Goal: Find specific page/section: Find specific page/section

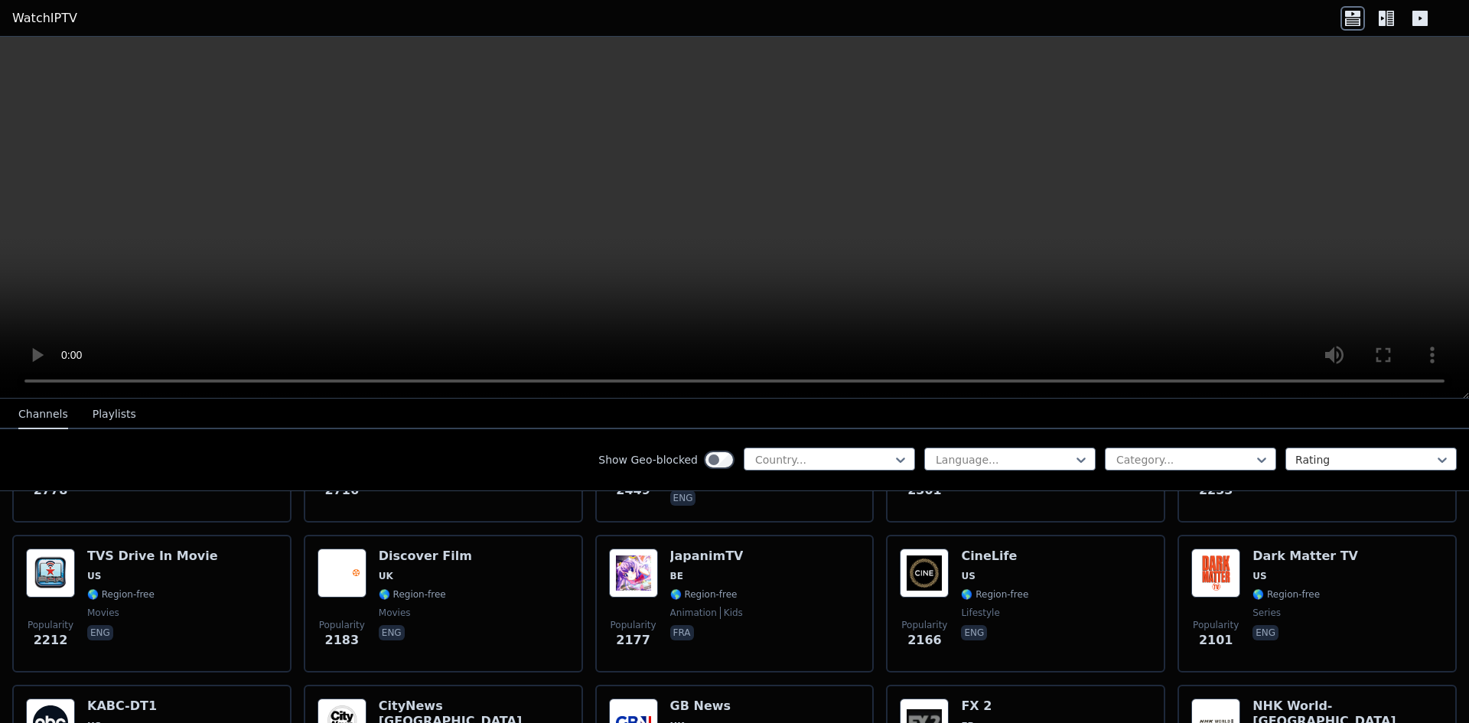
scroll to position [765, 0]
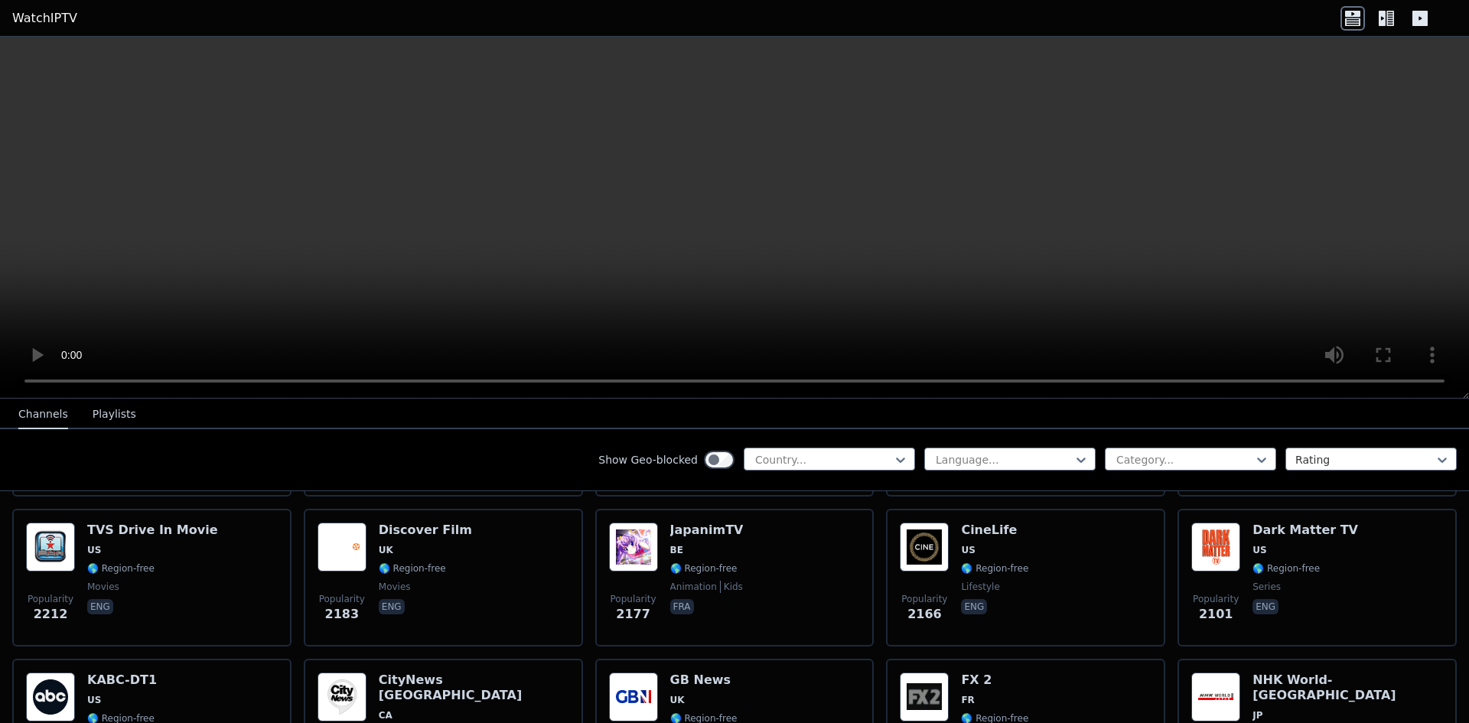
click at [786, 470] on div "Show Geo-blocked Country..." at bounding box center [756, 459] width 317 height 24
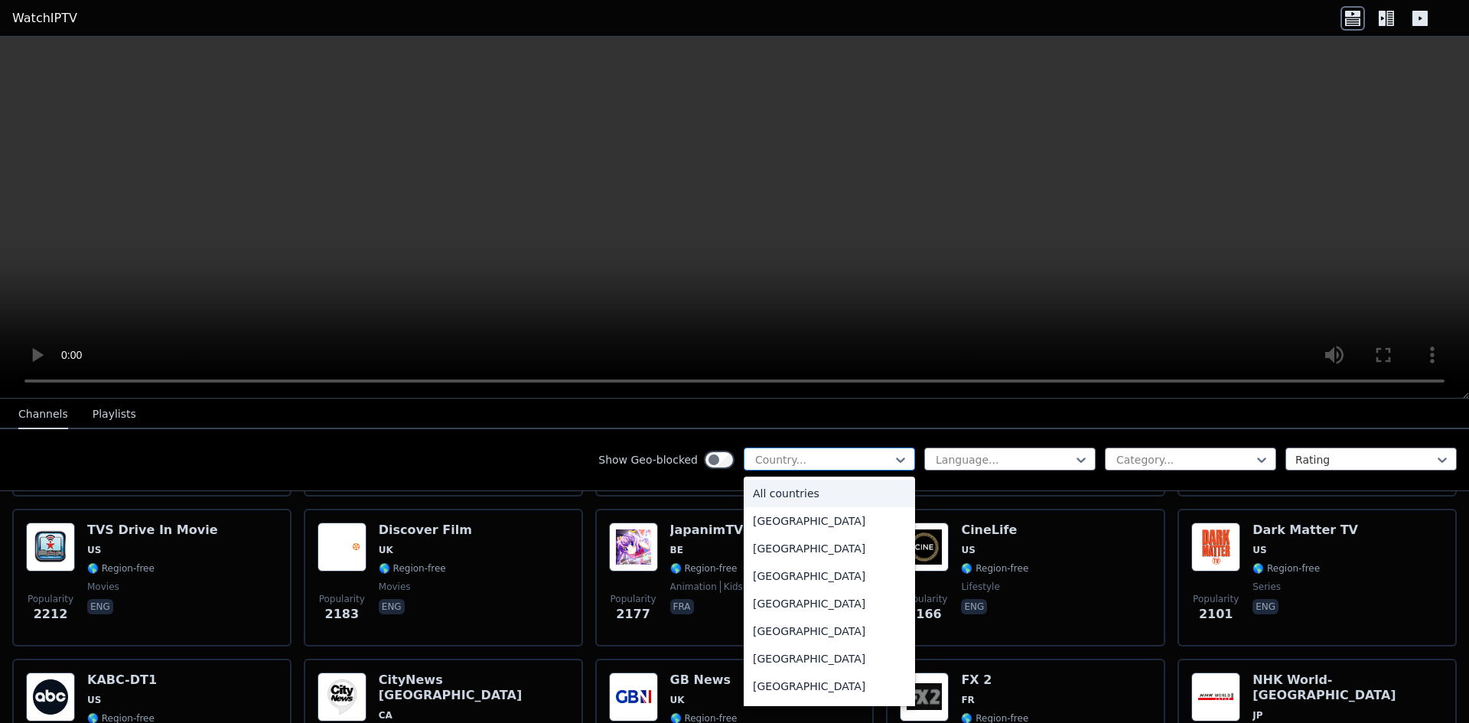
click at [790, 461] on div at bounding box center [822, 459] width 139 height 15
type input "***"
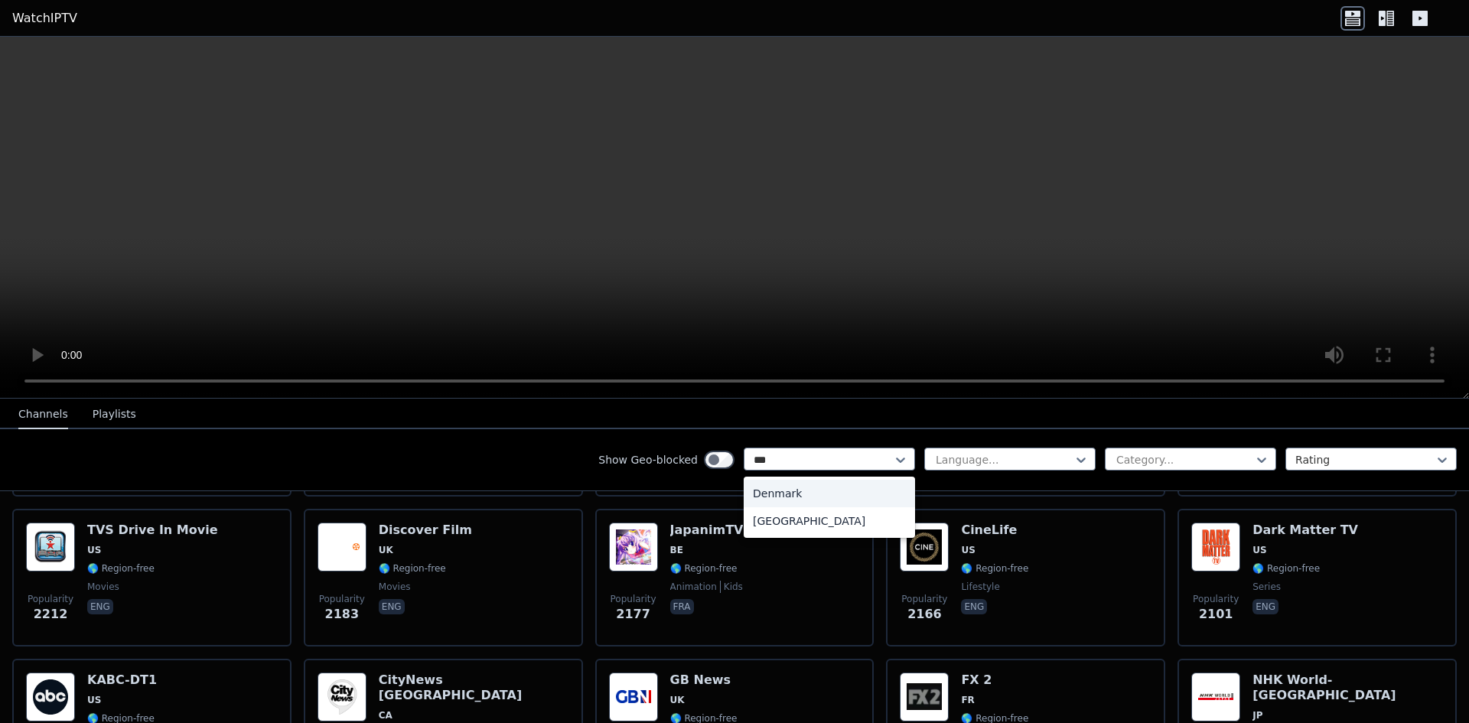
click at [802, 491] on div "Denmark" at bounding box center [829, 494] width 171 height 28
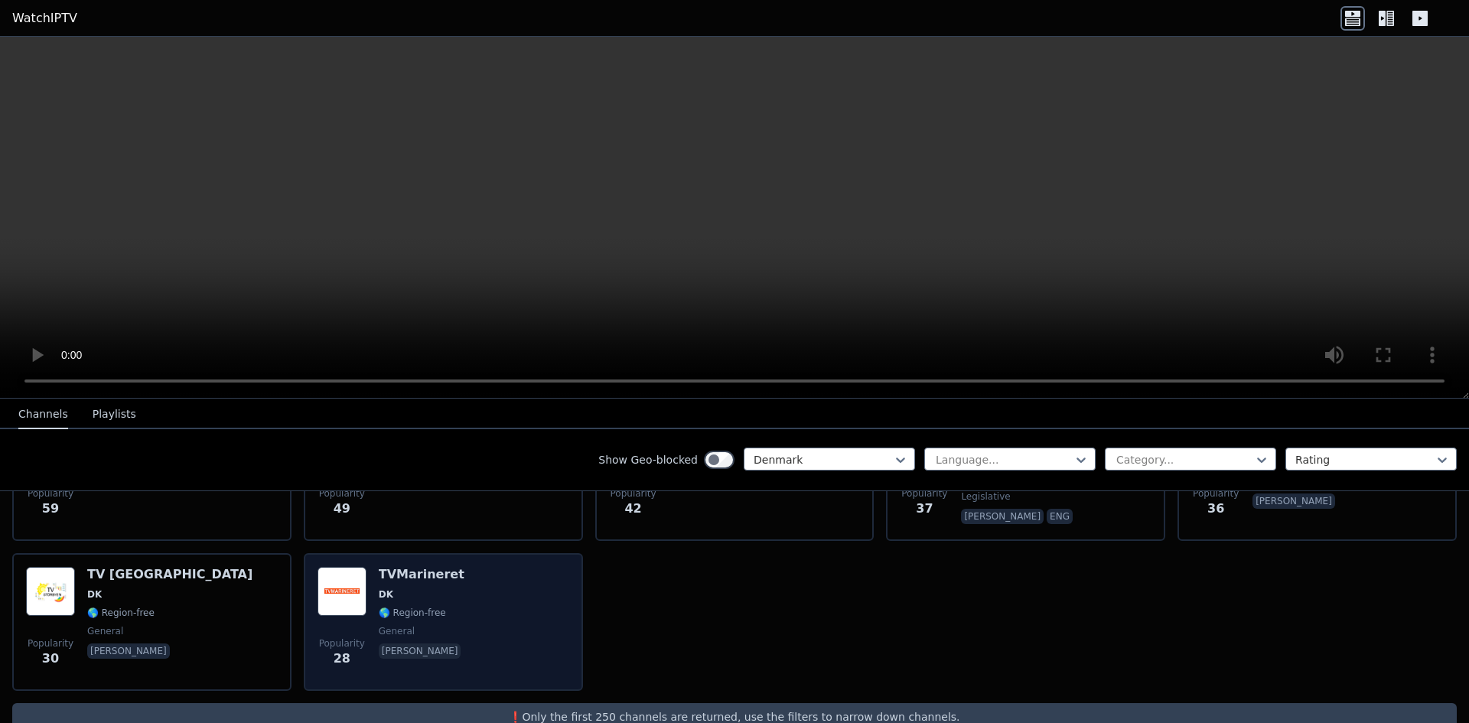
scroll to position [437, 0]
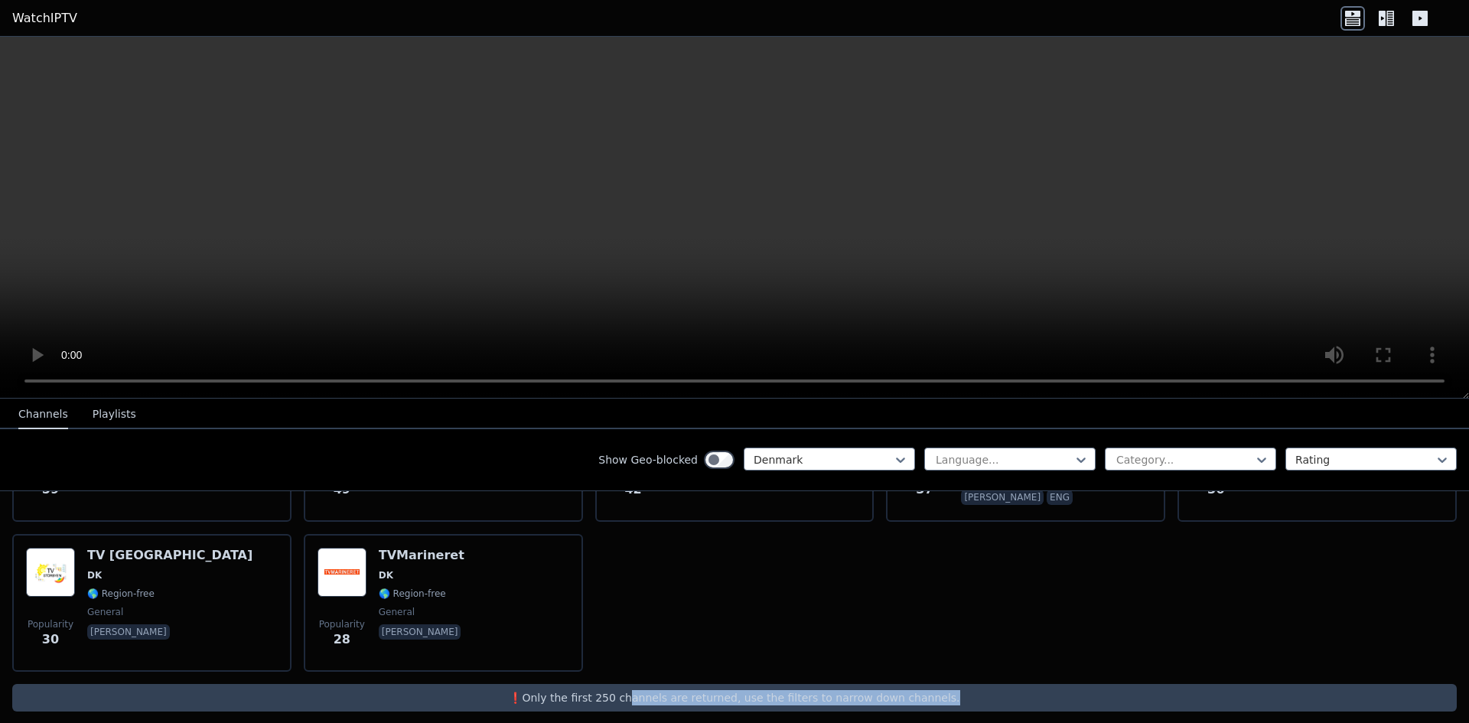
drag, startPoint x: 648, startPoint y: 684, endPoint x: 920, endPoint y: 686, distance: 272.3
click at [920, 690] on p "❗️Only the first 250 channels are returned, use the filters to narrow down chan…" at bounding box center [734, 697] width 1432 height 15
